Goal: Navigation & Orientation: Find specific page/section

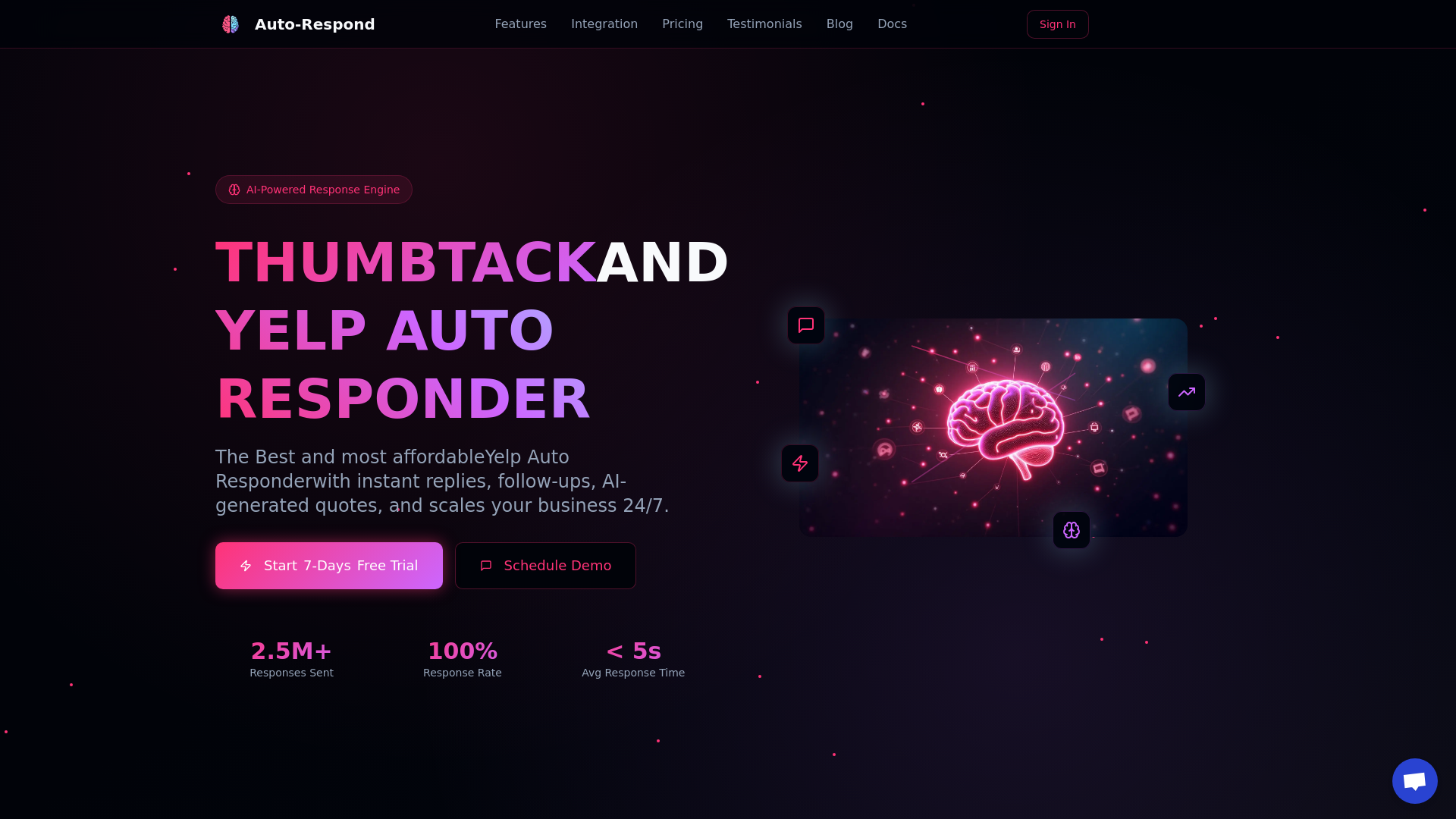
click at [827, 24] on link "Blog" at bounding box center [840, 24] width 27 height 18
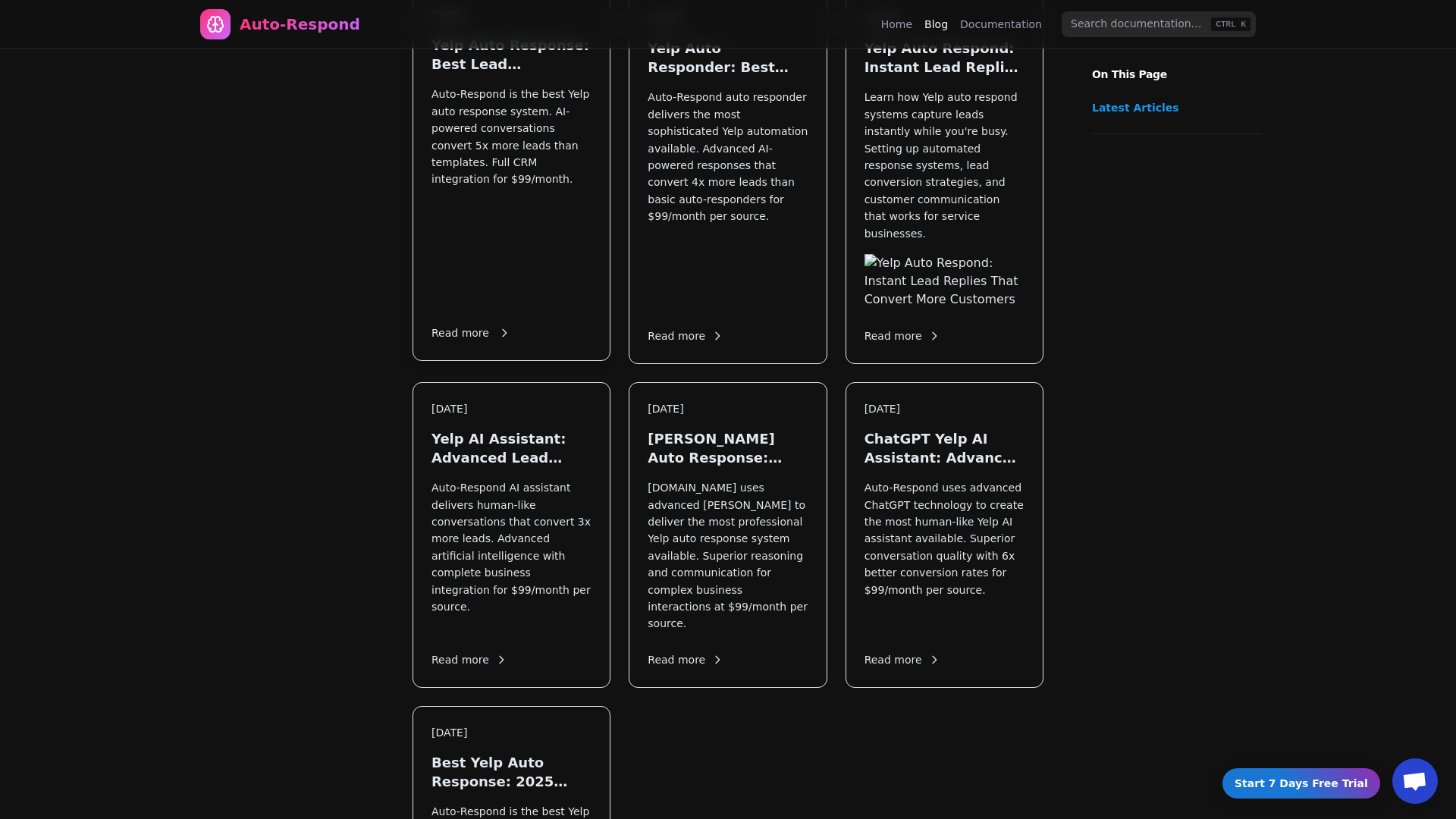
scroll to position [1815, 0]
